Goal: Task Accomplishment & Management: Use online tool/utility

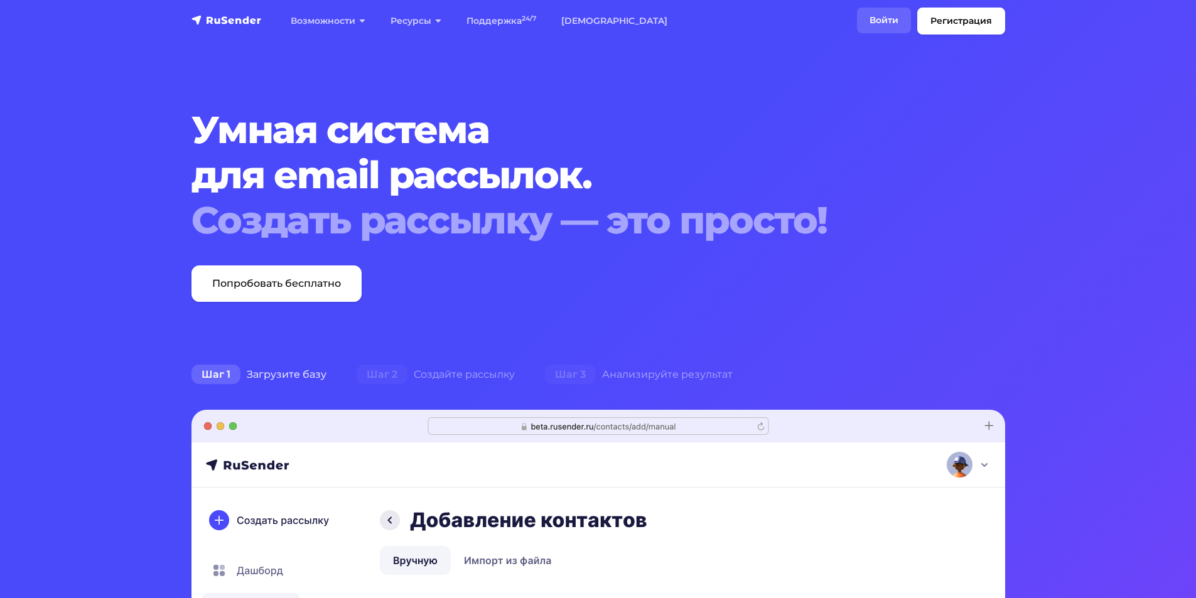
click at [870, 24] on link "Войти" at bounding box center [884, 21] width 54 height 26
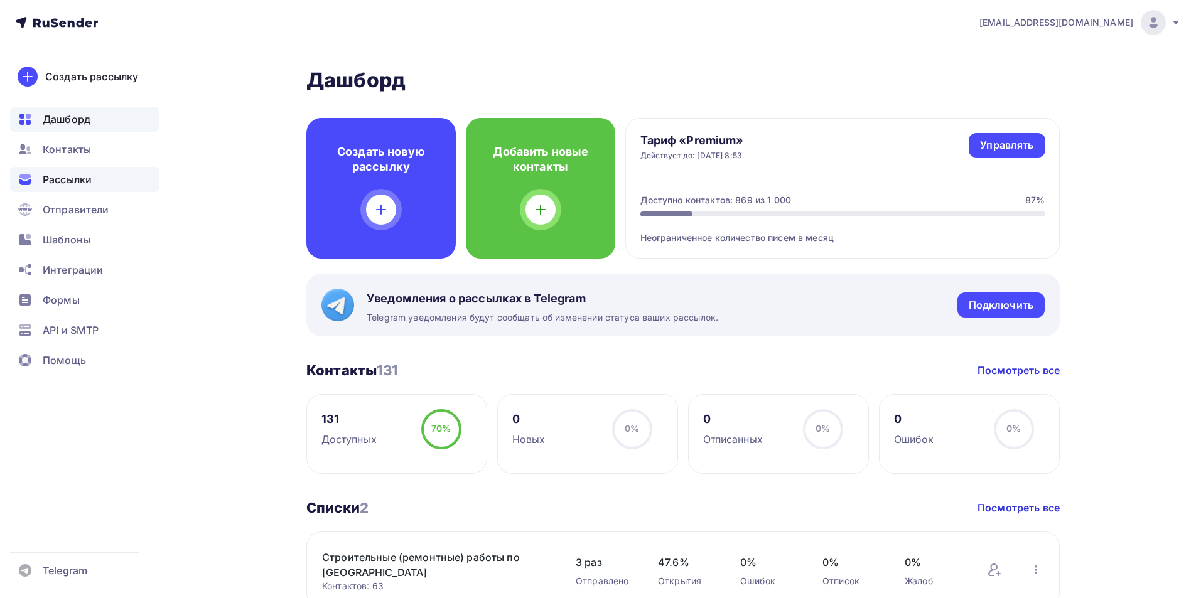
click at [60, 178] on span "Рассылки" at bounding box center [67, 179] width 49 height 15
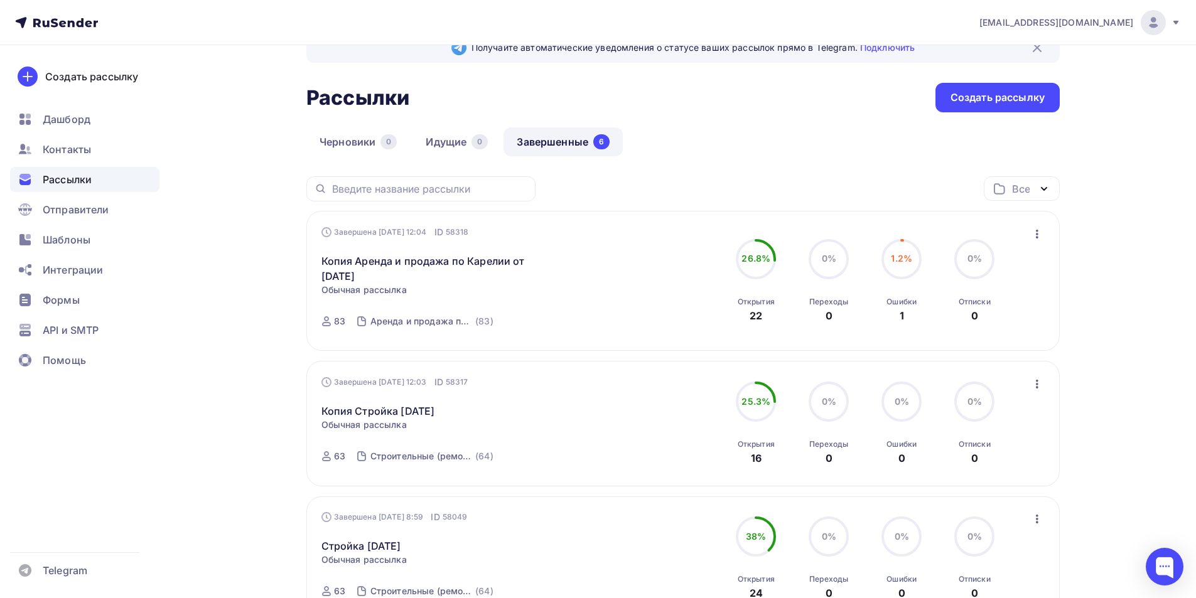
scroll to position [63, 0]
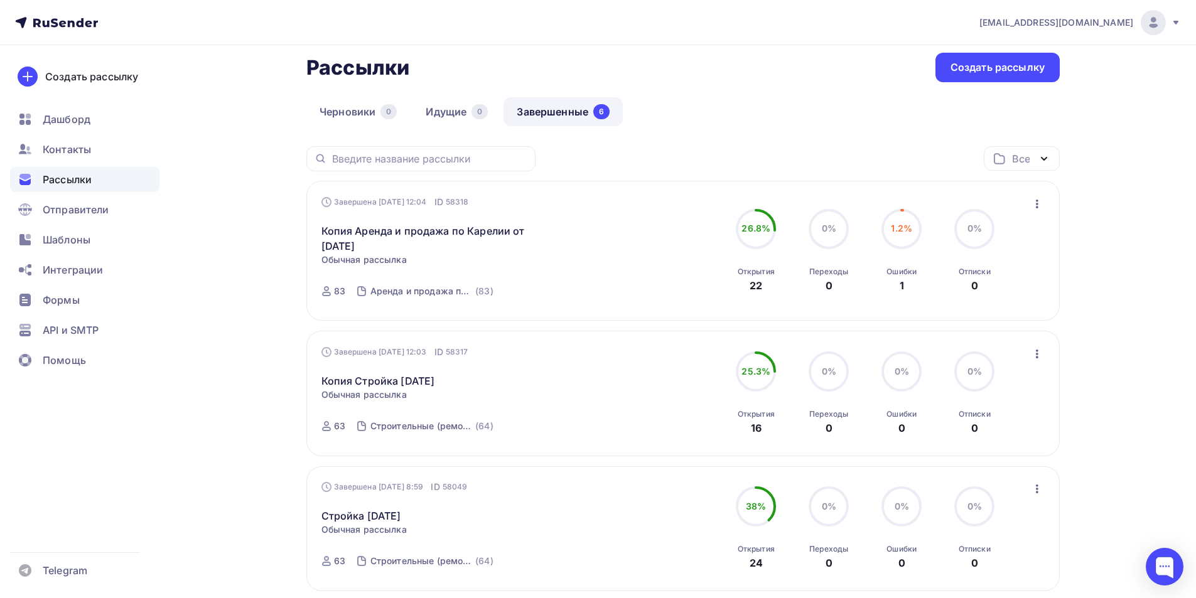
click at [1041, 351] on icon "button" at bounding box center [1037, 354] width 15 height 15
click at [979, 444] on div "Копировать в новую" at bounding box center [979, 436] width 129 height 15
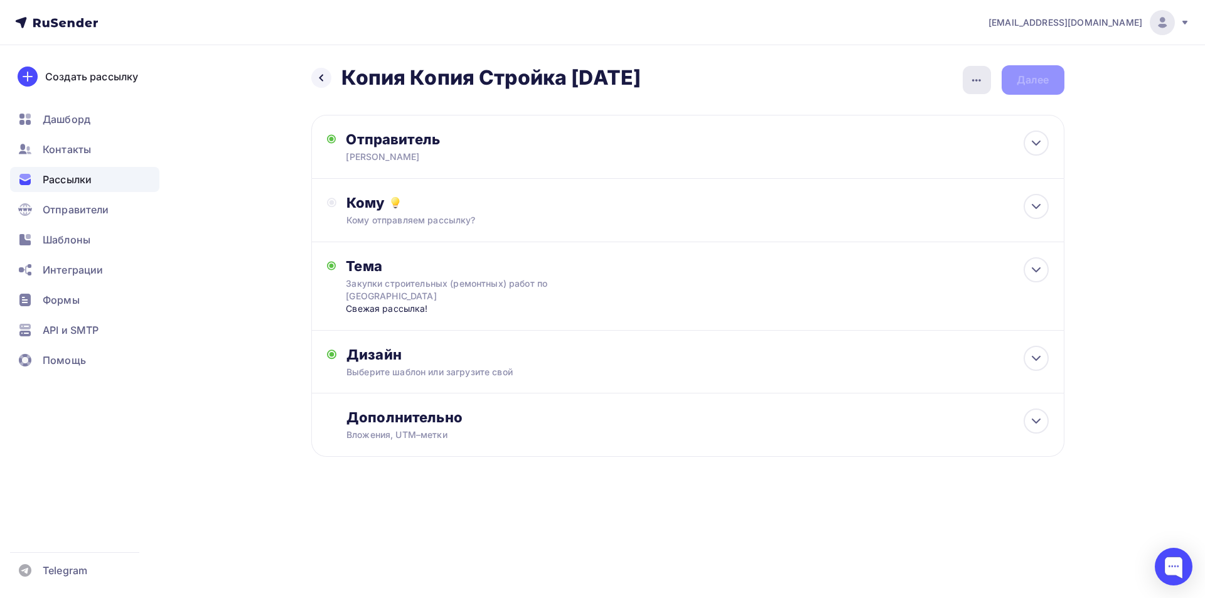
click at [989, 78] on div "button" at bounding box center [977, 80] width 28 height 28
click at [882, 145] on div "Переименовать рассылку" at bounding box center [911, 144] width 156 height 15
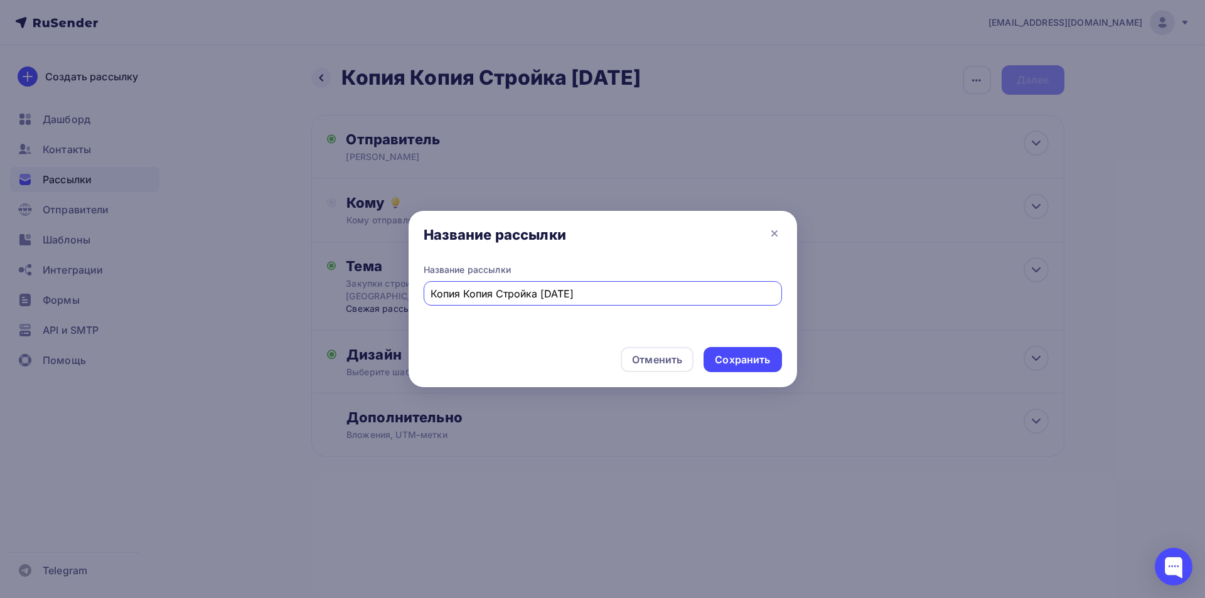
drag, startPoint x: 497, startPoint y: 295, endPoint x: 312, endPoint y: 289, distance: 184.7
click at [312, 289] on div "Название рассылки Название рассылки Копия Копия Стройка [DATE] Отменить Сохрани…" at bounding box center [602, 299] width 1205 height 598
click at [482, 291] on input "Стройка [DATE]" at bounding box center [603, 293] width 344 height 15
click at [482, 293] on input "Стройка 0.09.2025" at bounding box center [603, 293] width 344 height 15
type input "Стройка [DATE]"
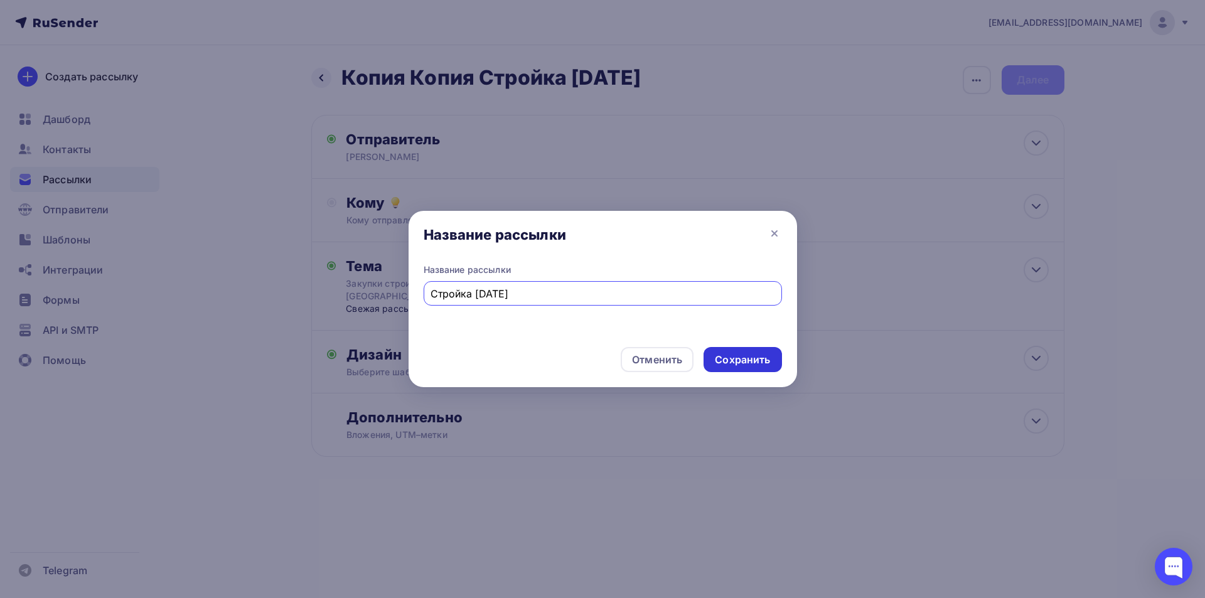
click at [760, 357] on div "Сохранить" at bounding box center [742, 360] width 55 height 14
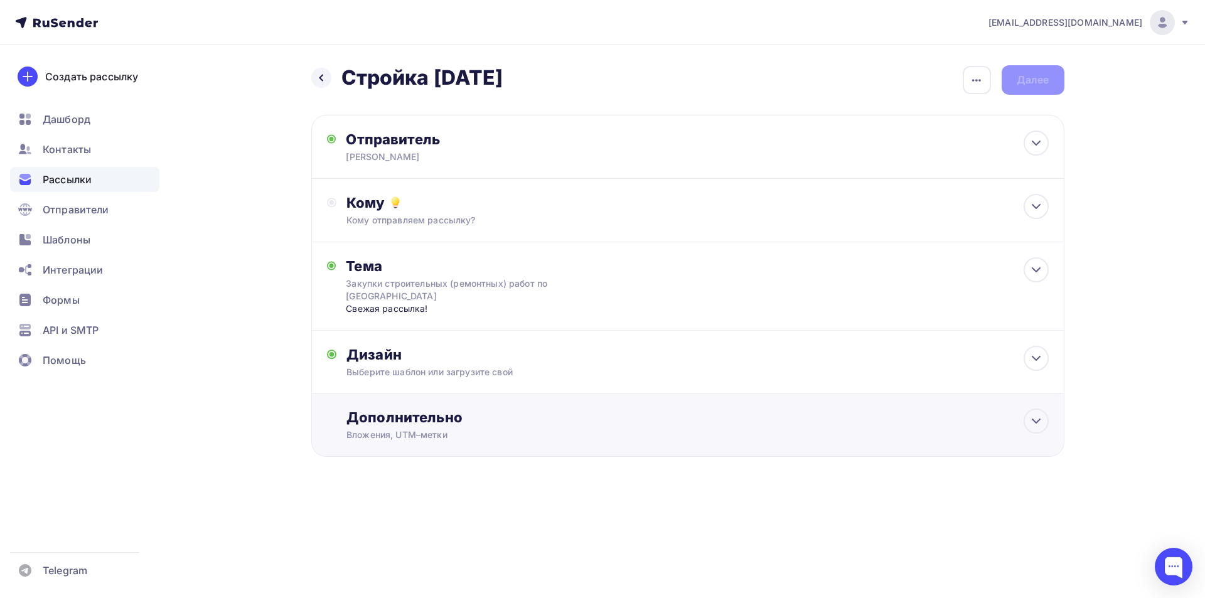
click at [532, 426] on div "Дополнительно" at bounding box center [698, 418] width 702 height 18
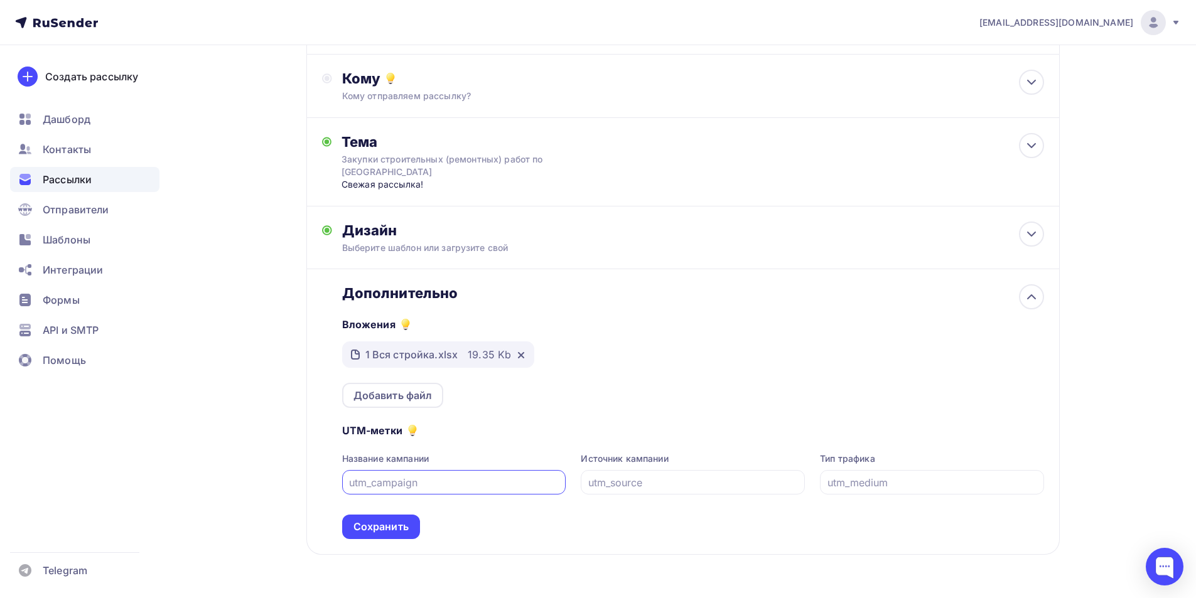
scroll to position [126, 0]
click at [519, 356] on icon at bounding box center [521, 354] width 5 height 5
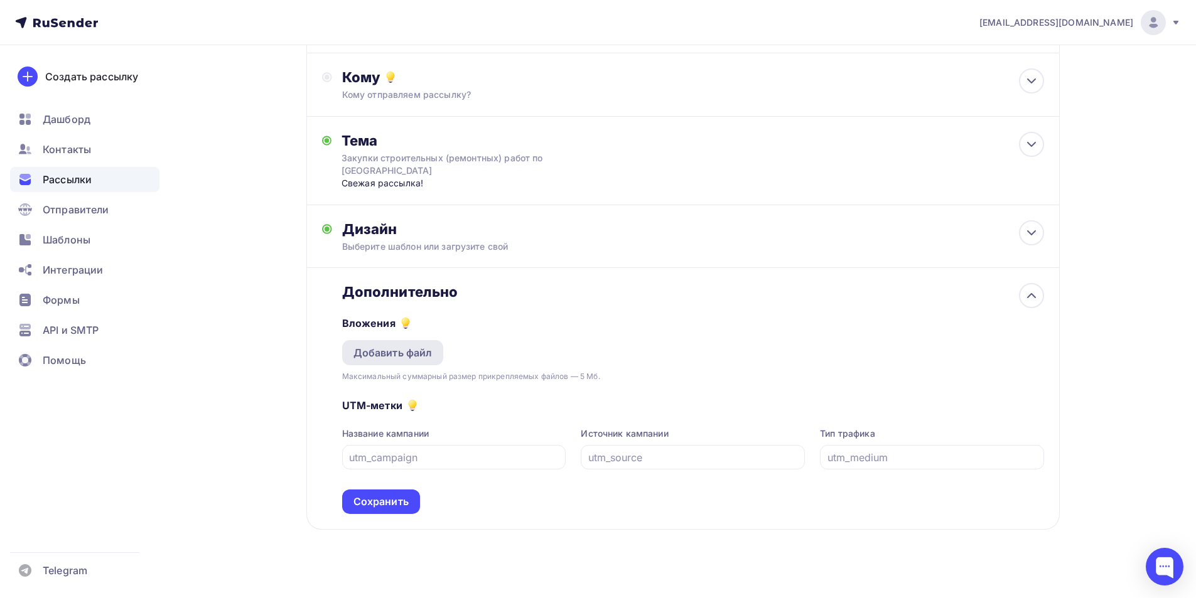
click at [399, 360] on div "Добавить файл" at bounding box center [393, 352] width 102 height 25
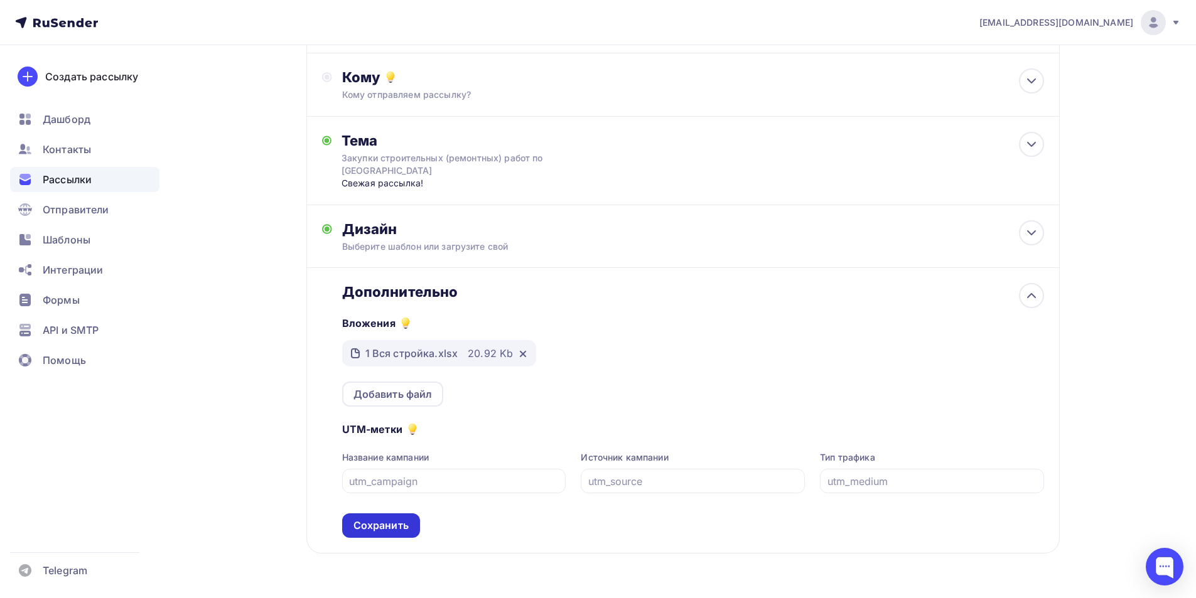
click at [380, 529] on div "Сохранить" at bounding box center [380, 526] width 55 height 14
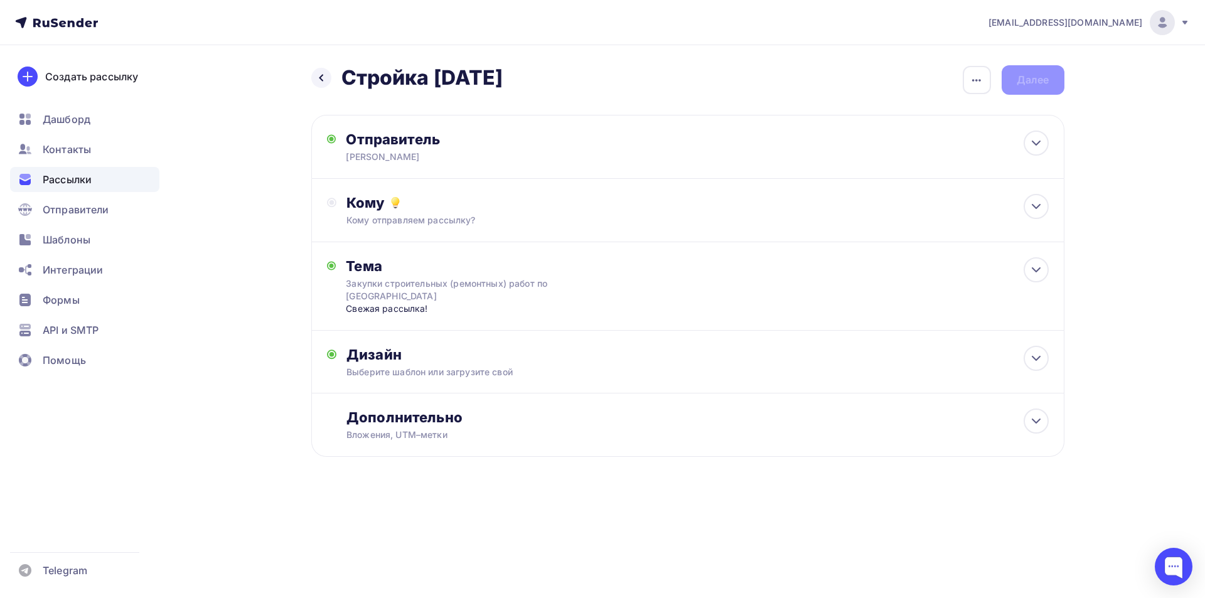
click at [1028, 76] on div "Назад Стройка [DATE] Стройка [DATE] Закончить позже Переименовать рассылку Удал…" at bounding box center [687, 80] width 753 height 30
click at [404, 197] on div "Кому" at bounding box center [698, 203] width 702 height 18
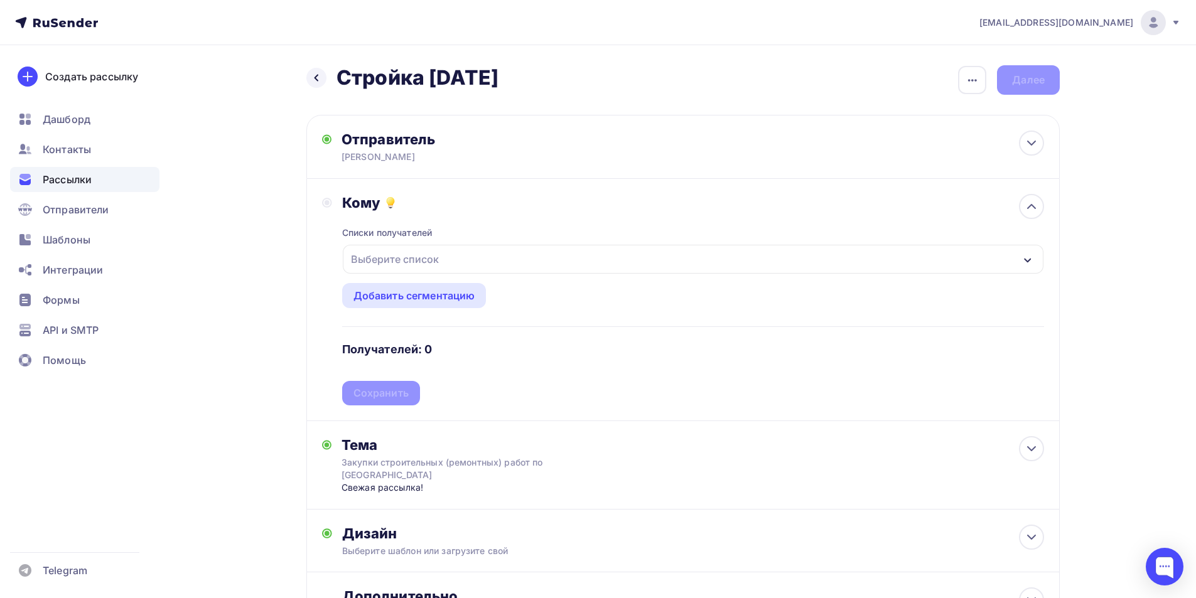
click at [421, 262] on div "Выберите список" at bounding box center [395, 259] width 98 height 23
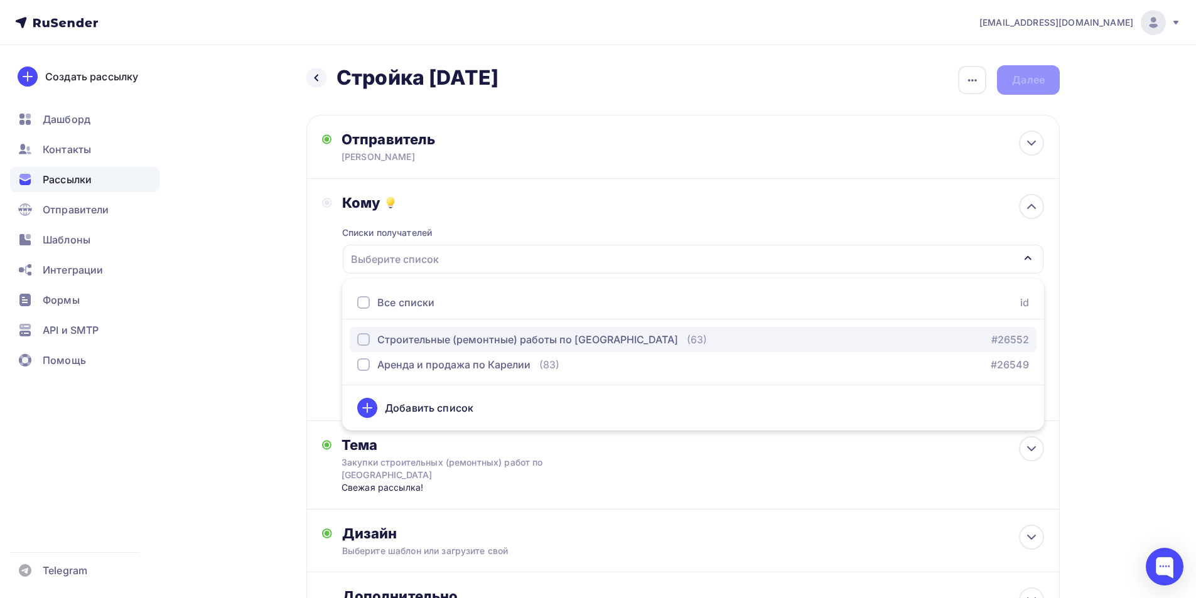
click at [412, 343] on div "Строительные (ремонтные) работы по [GEOGRAPHIC_DATA]" at bounding box center [527, 339] width 301 height 15
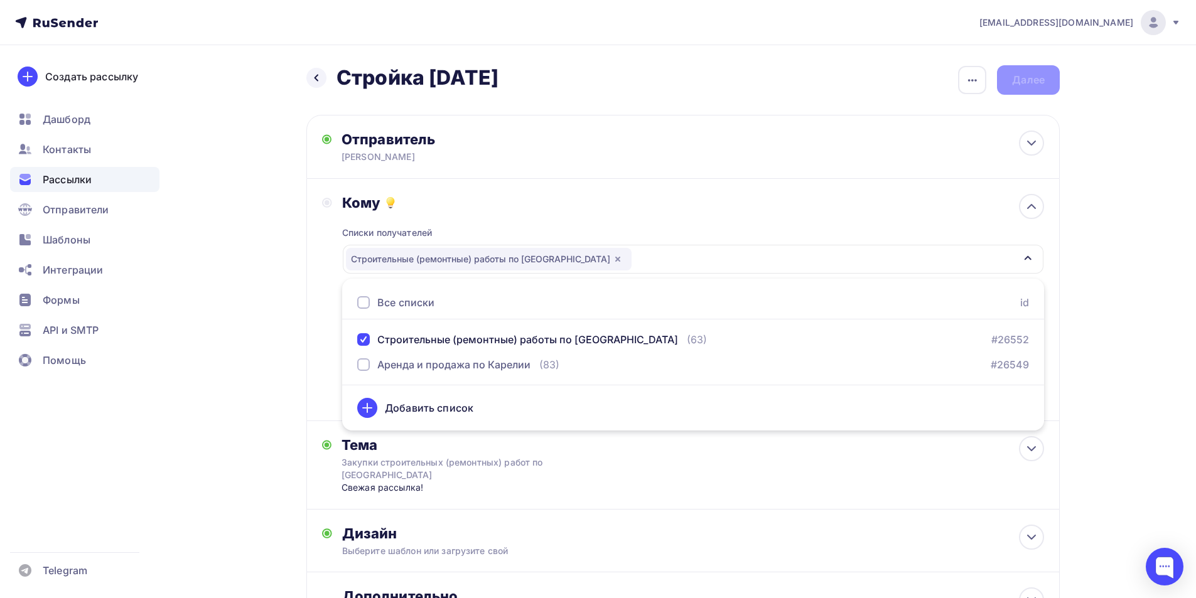
click at [1132, 308] on div "[EMAIL_ADDRESS][DOMAIN_NAME] Аккаунт Тарифы Выйти Создать рассылку [GEOGRAPHIC_…" at bounding box center [598, 358] width 1196 height 717
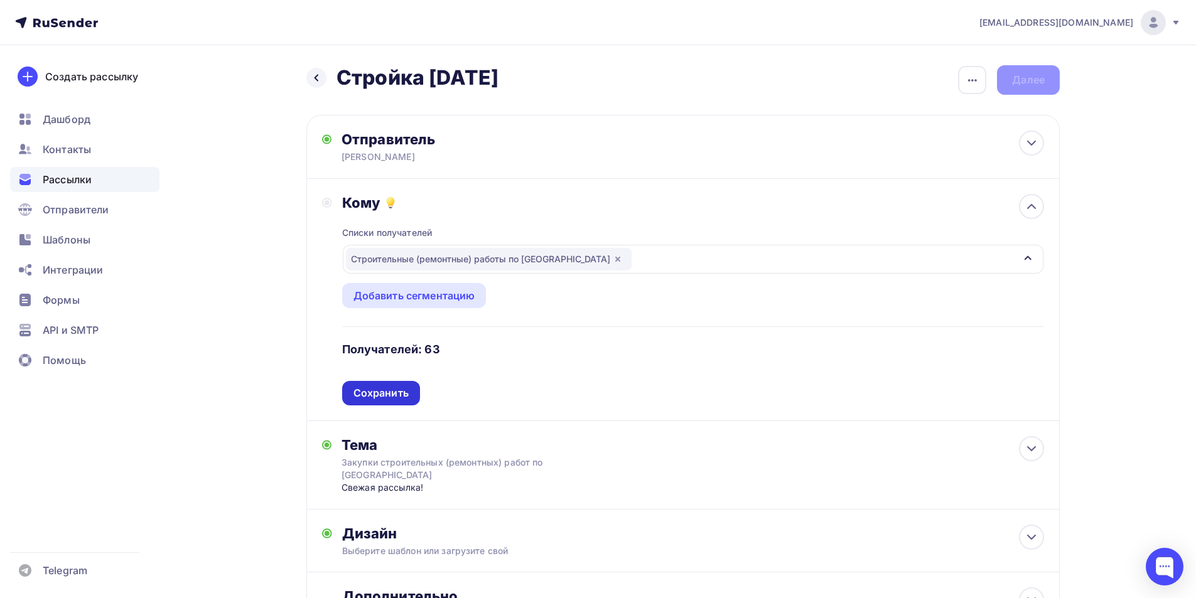
click at [374, 391] on div "Сохранить" at bounding box center [380, 393] width 55 height 14
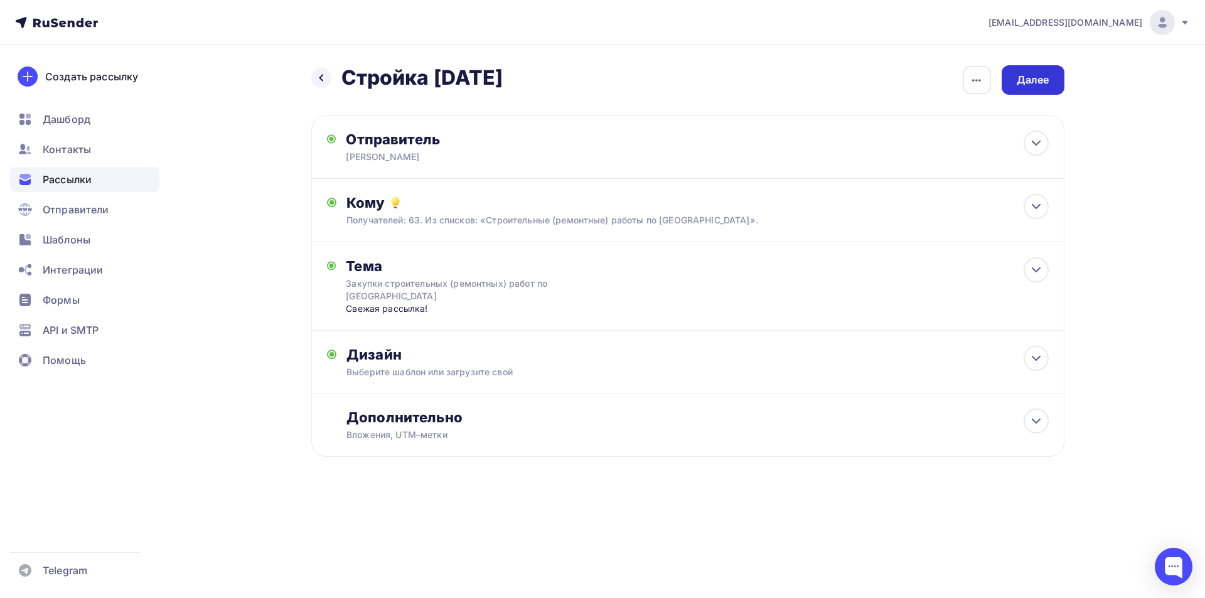
click at [1022, 83] on div "Далее" at bounding box center [1033, 80] width 33 height 14
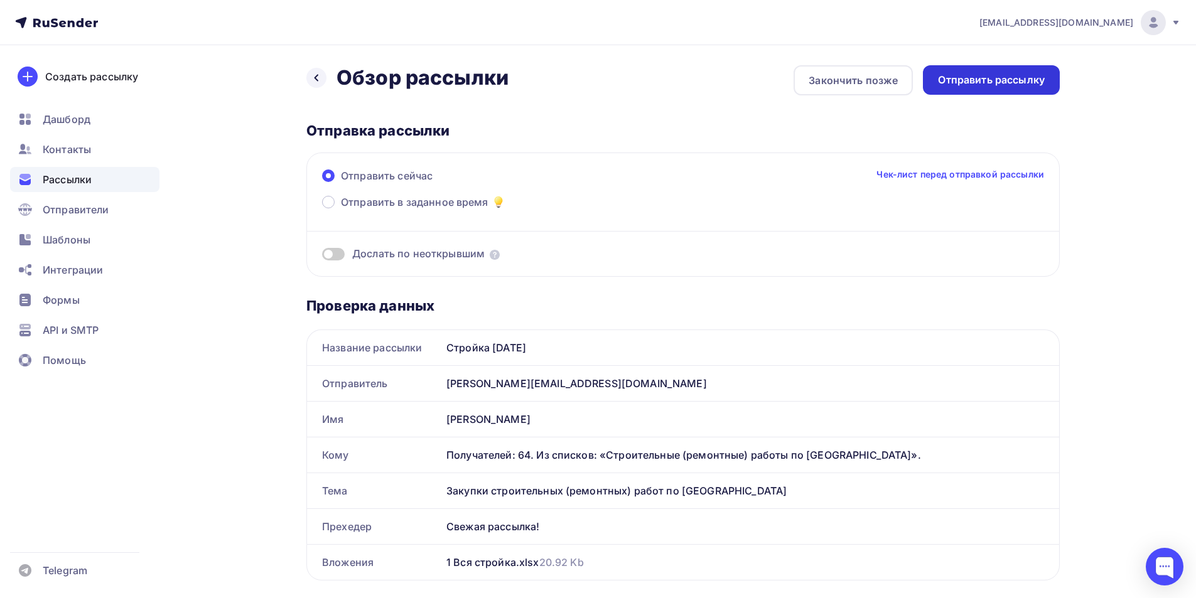
click at [1002, 81] on div "Отправить рассылку" at bounding box center [991, 80] width 107 height 14
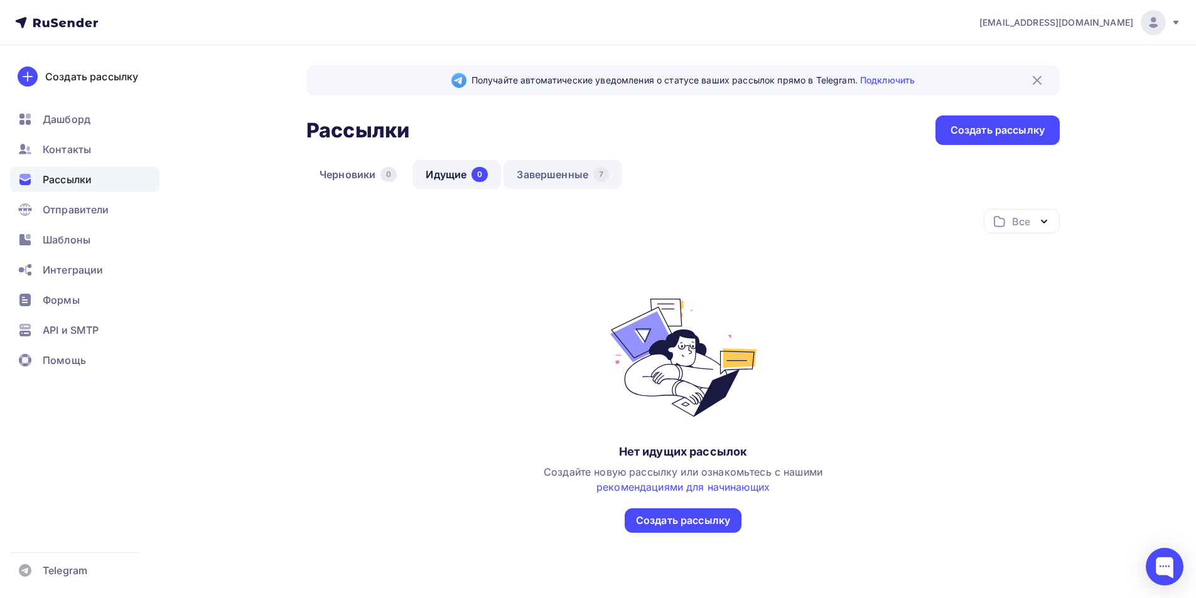
click at [560, 181] on link "Завершенные 7" at bounding box center [563, 174] width 119 height 29
